Goal: Contribute content

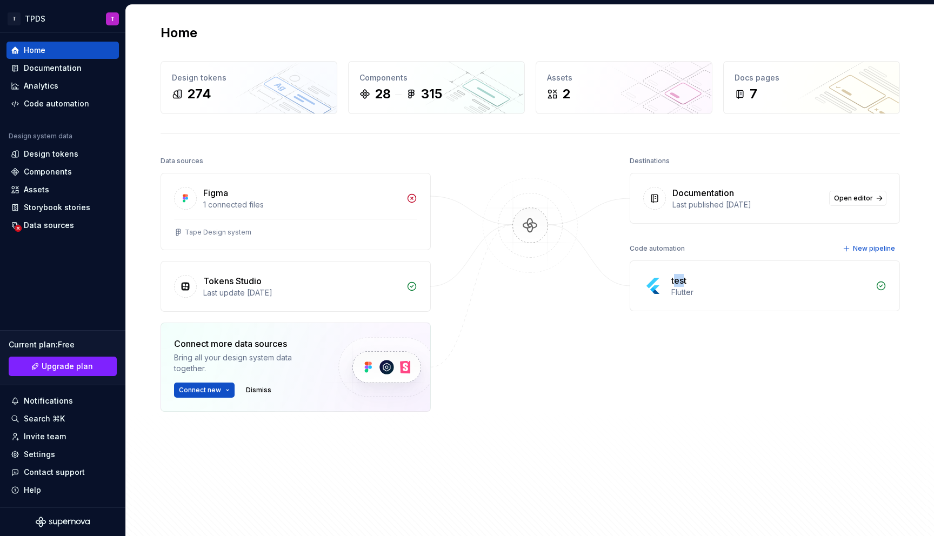
drag, startPoint x: 671, startPoint y: 281, endPoint x: 699, endPoint y: 289, distance: 28.6
click at [681, 285] on div "test" at bounding box center [678, 280] width 15 height 13
click at [699, 289] on div "Flutter" at bounding box center [770, 292] width 198 height 11
click at [841, 197] on span "Open editor" at bounding box center [853, 198] width 39 height 9
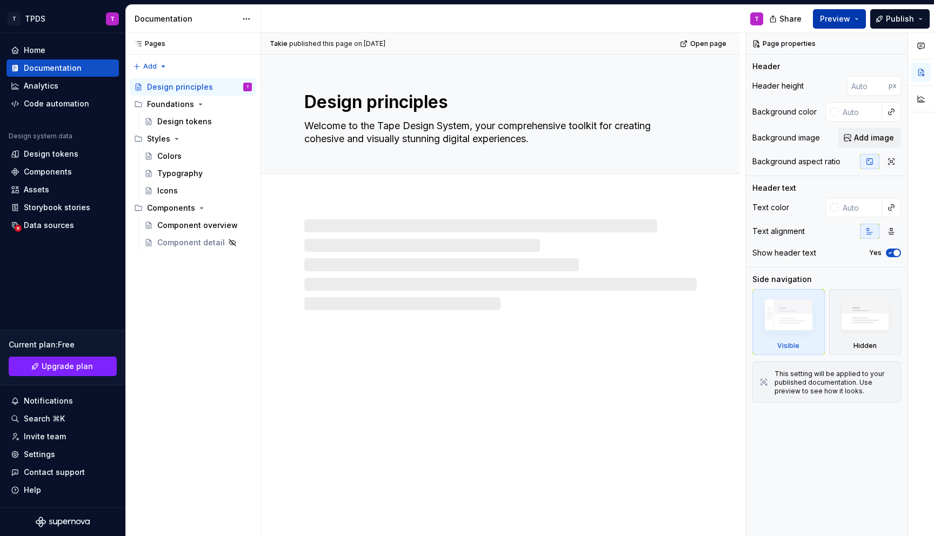
click at [829, 15] on span "Preview" at bounding box center [835, 19] width 30 height 11
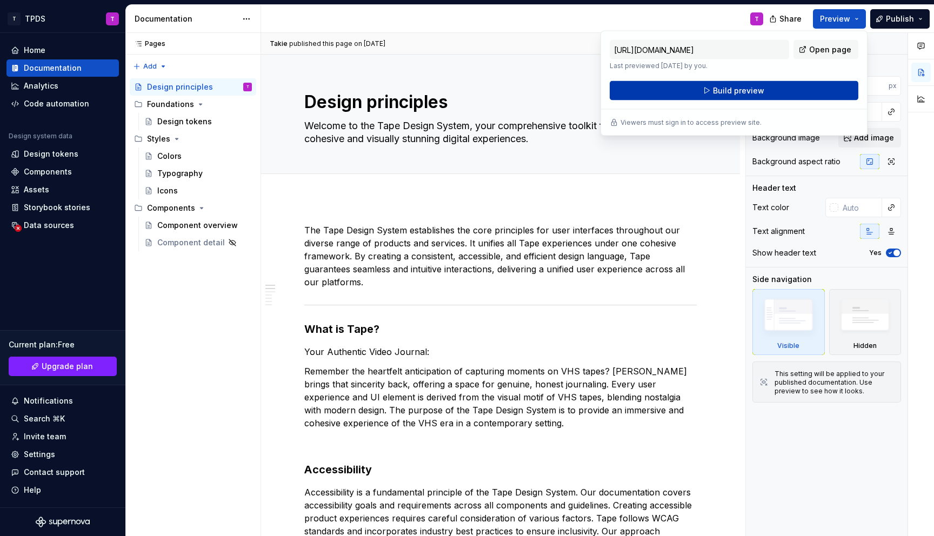
click at [766, 89] on button "Build preview" at bounding box center [733, 90] width 249 height 19
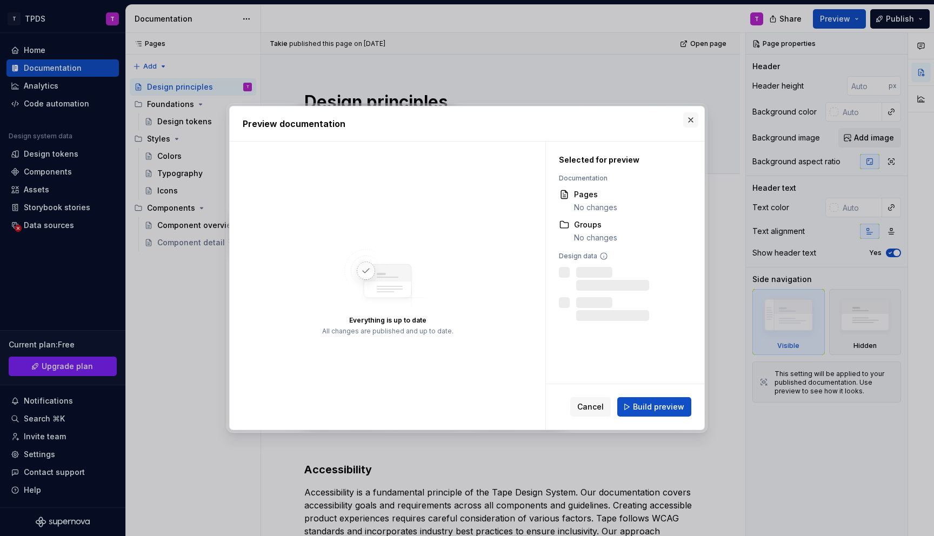
click at [691, 119] on button "button" at bounding box center [690, 119] width 15 height 15
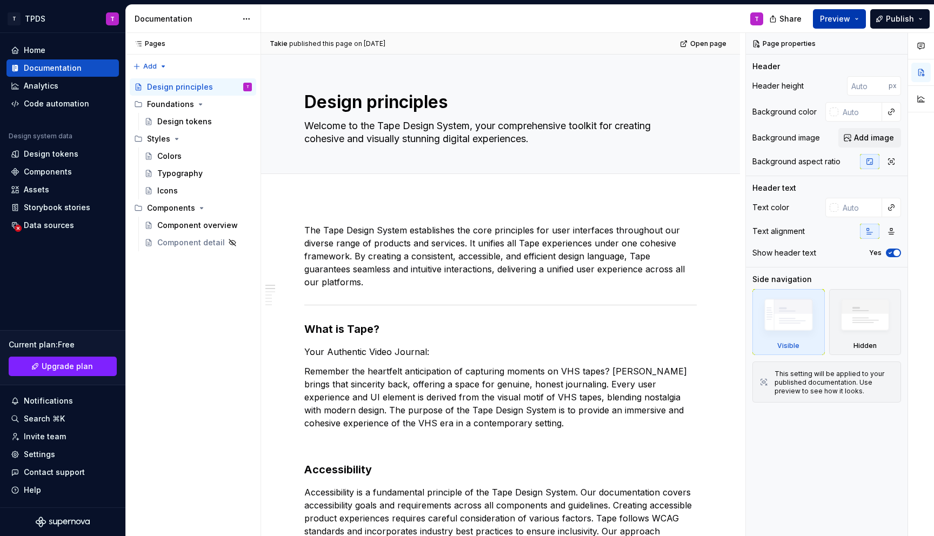
click at [837, 17] on span "Preview" at bounding box center [835, 19] width 30 height 11
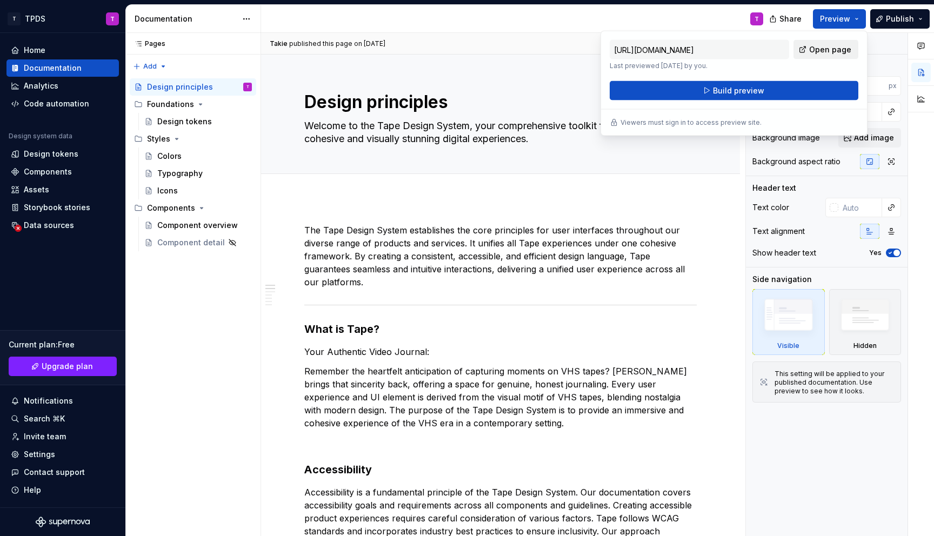
click at [831, 56] on link "Open page" at bounding box center [825, 49] width 65 height 19
click at [711, 184] on div "Add tab" at bounding box center [500, 186] width 479 height 24
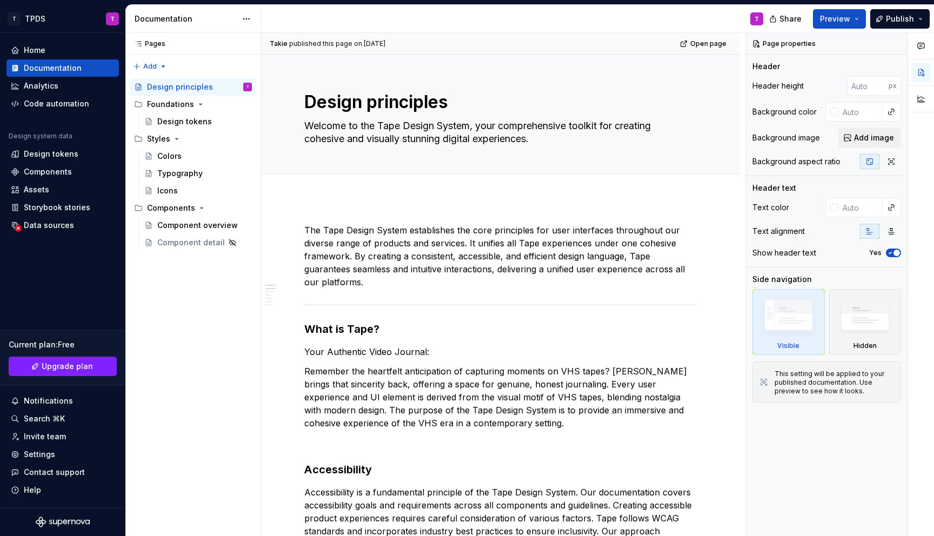
type textarea "*"
